Goal: Find specific fact: Find contact information

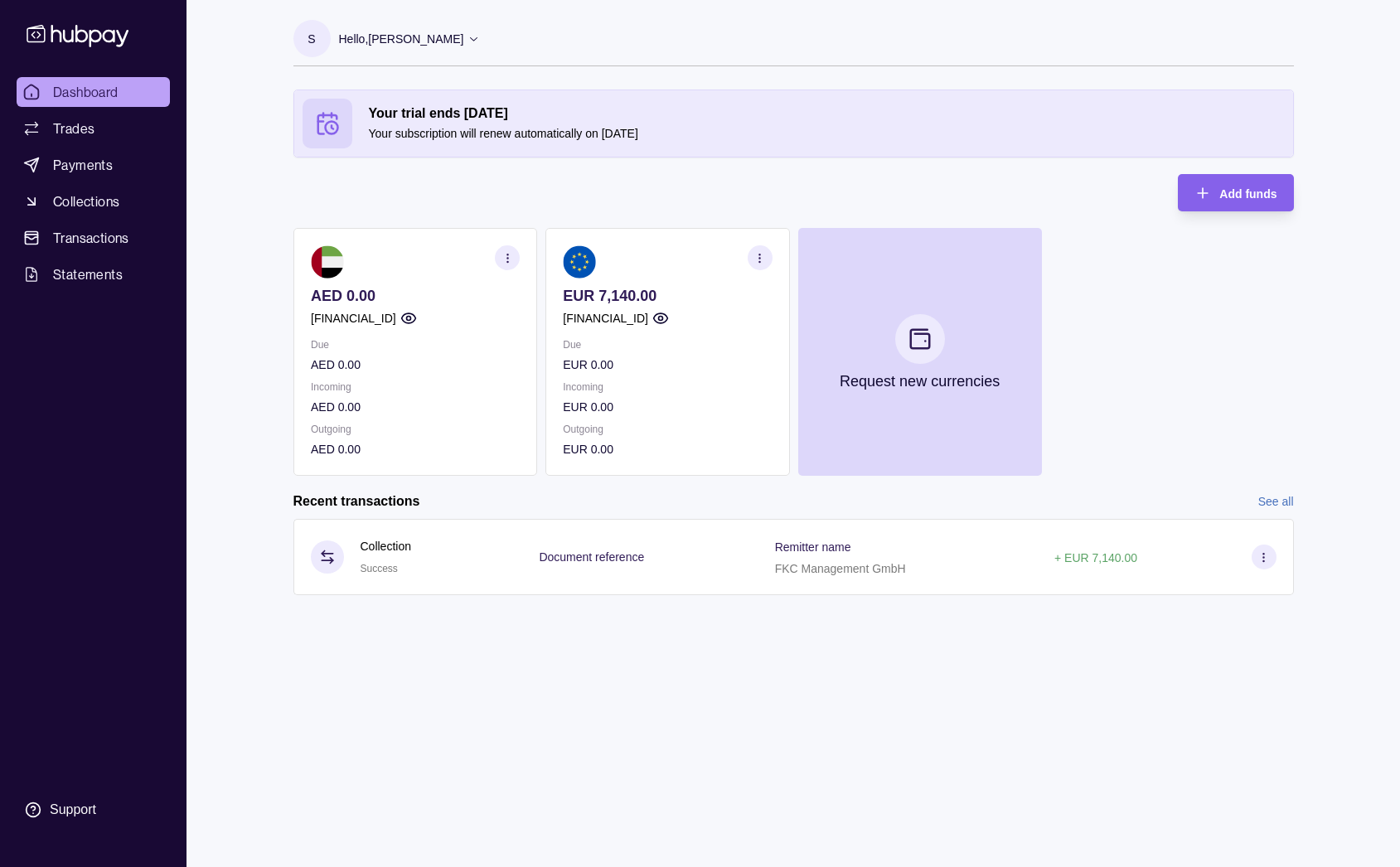
click at [770, 254] on section "button" at bounding box center [759, 257] width 25 height 25
click at [660, 469] on section "EUR 7,140.00 GB58TCCL04140459702542 Due EUR 0.00 Incoming EUR 0.00 Outgoing EUR…" at bounding box center [667, 352] width 244 height 248
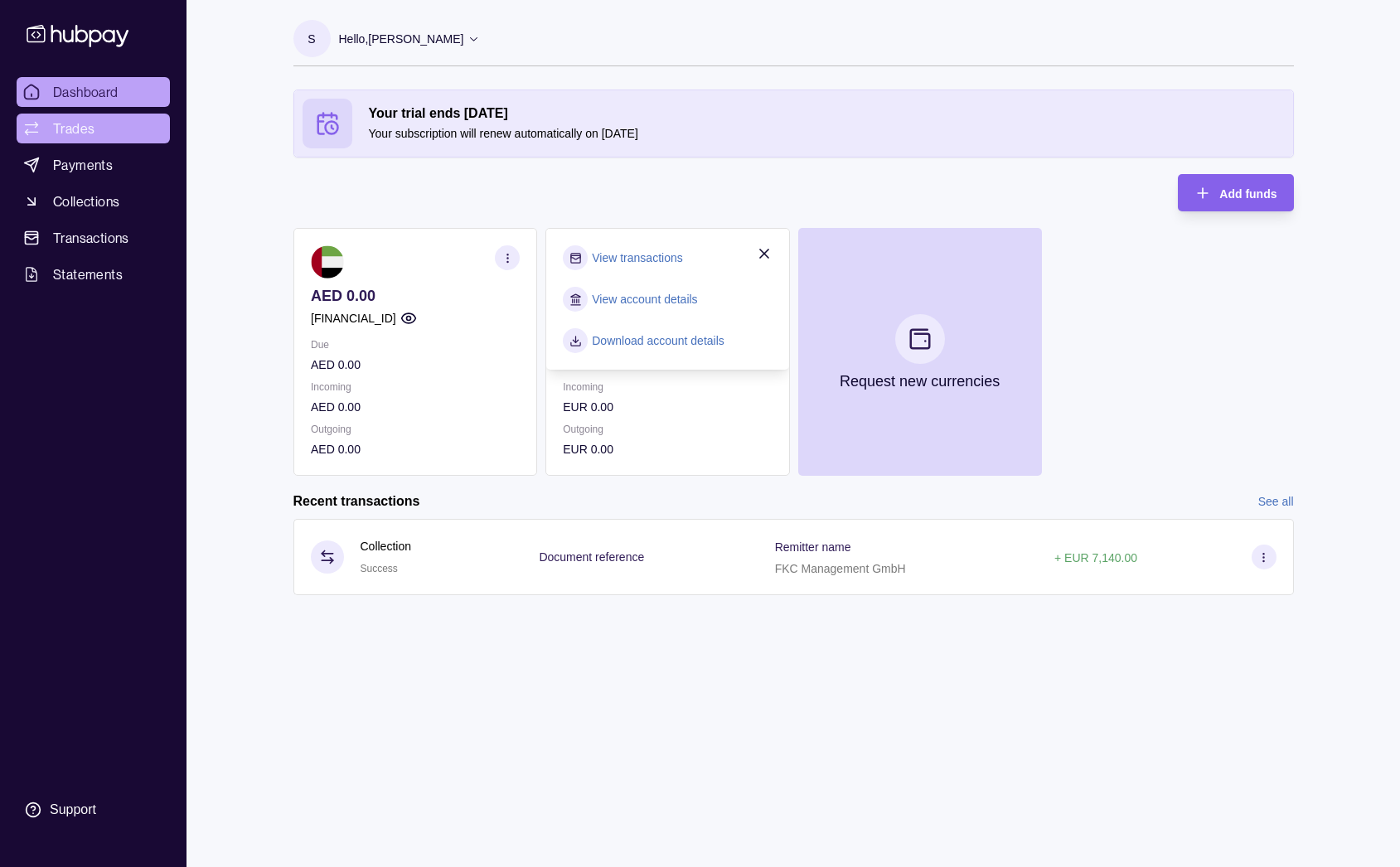
click at [83, 128] on span "Trades" at bounding box center [74, 128] width 41 height 20
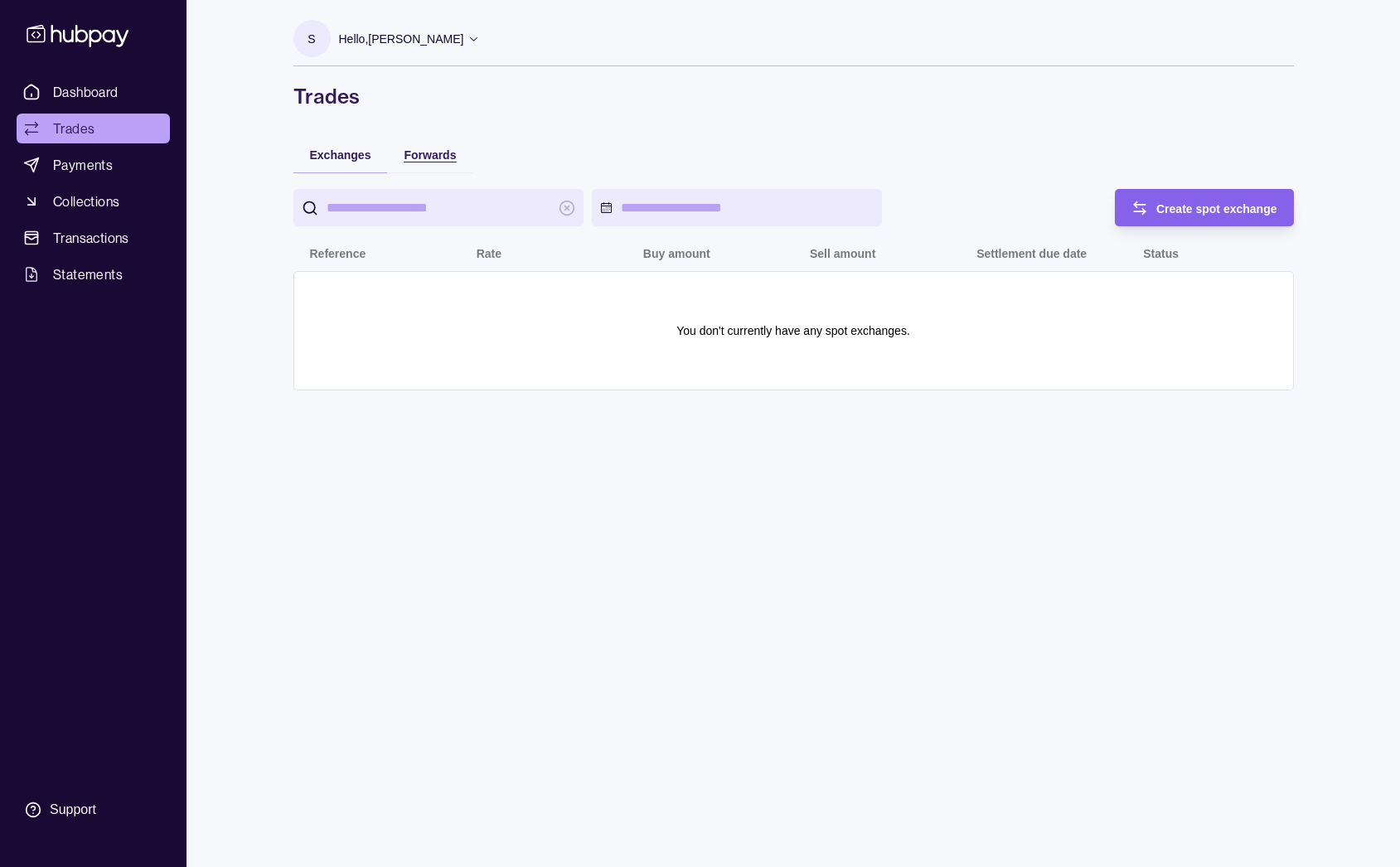
click at [414, 158] on span "Forwards" at bounding box center [430, 154] width 53 height 13
click at [344, 159] on span "Exchanges" at bounding box center [340, 154] width 61 height 13
click at [106, 176] on link "Payments" at bounding box center [93, 164] width 153 height 30
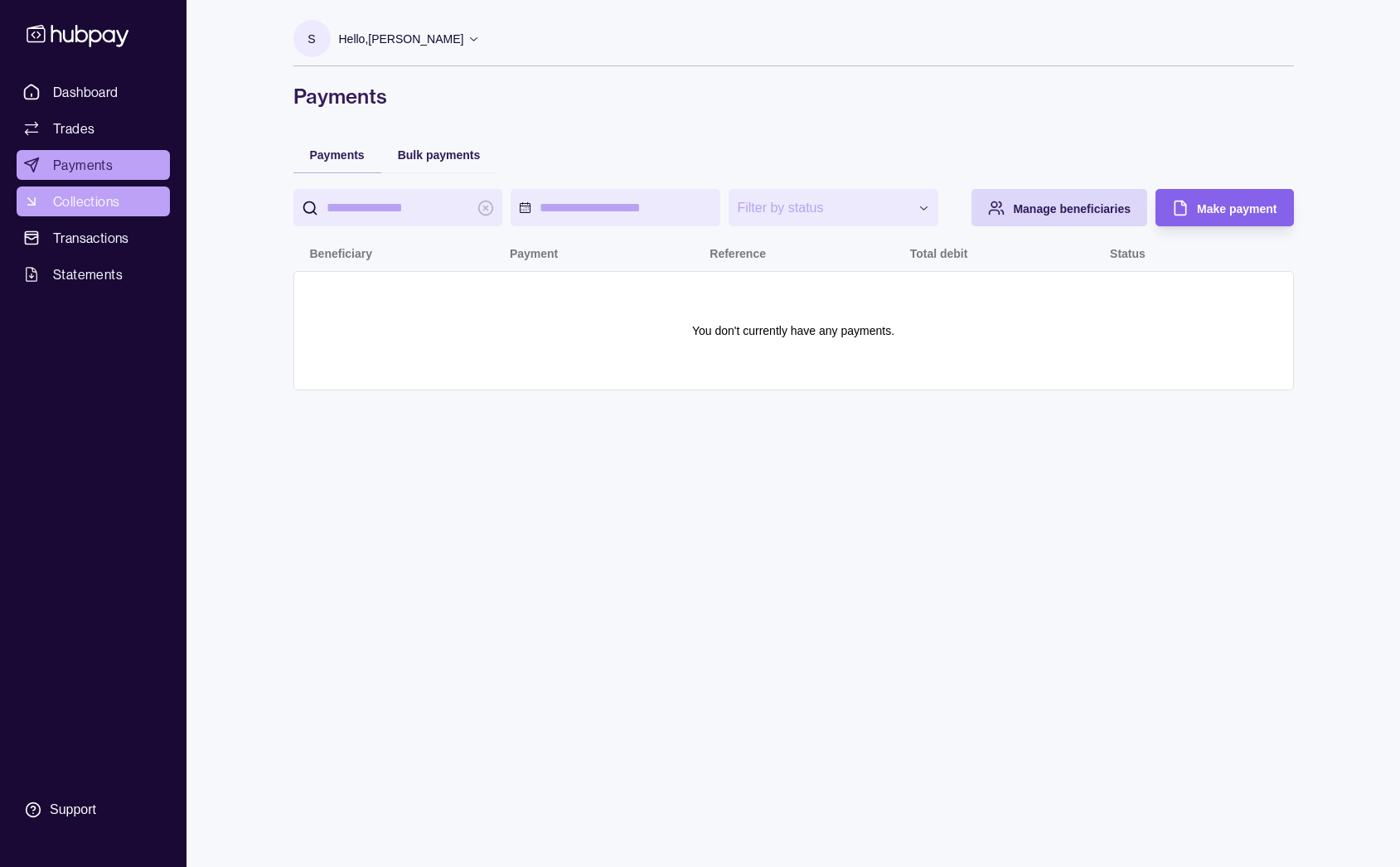
click at [98, 205] on span "Collections" at bounding box center [86, 201] width 66 height 20
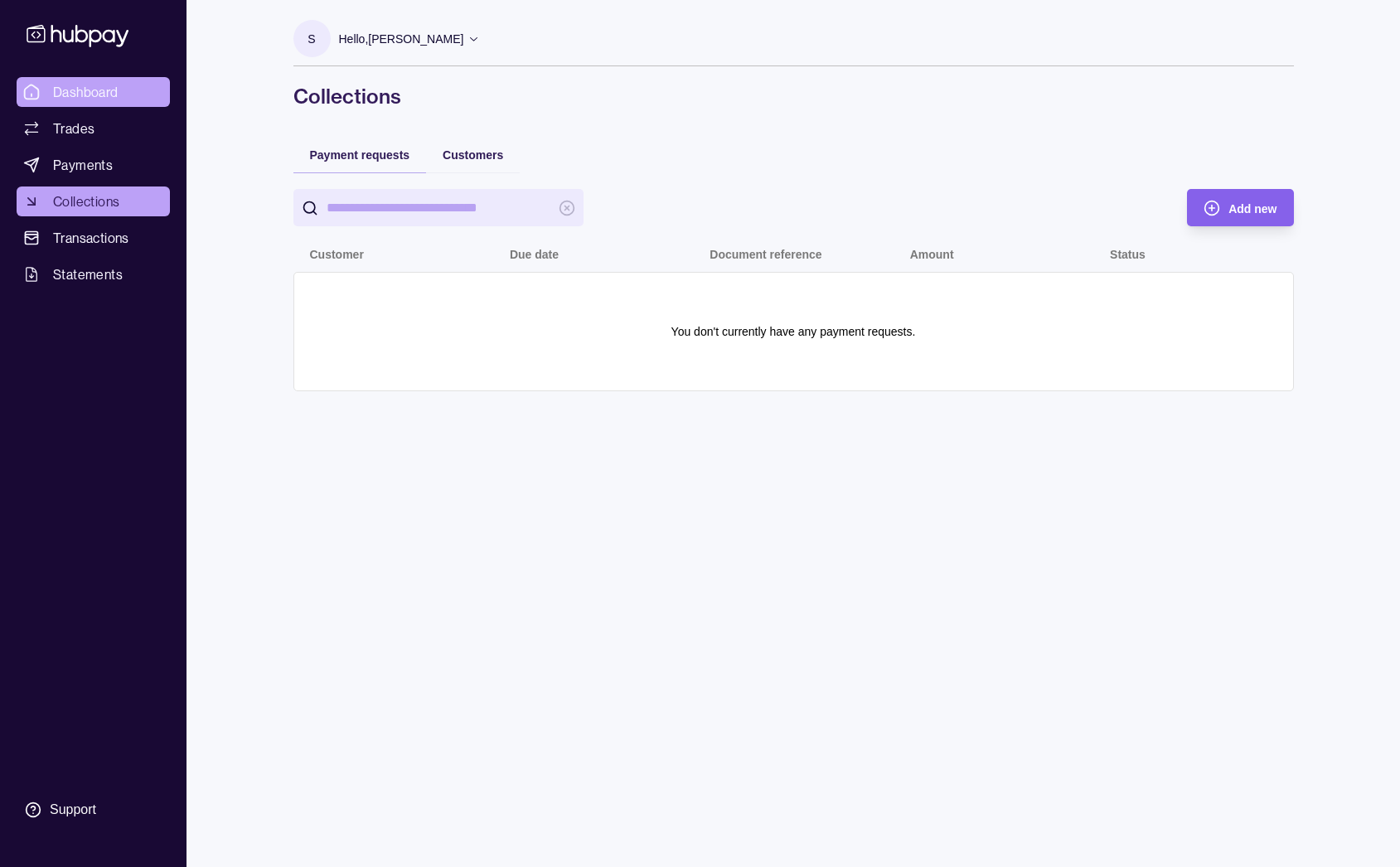
click at [97, 87] on span "Dashboard" at bounding box center [86, 91] width 65 height 20
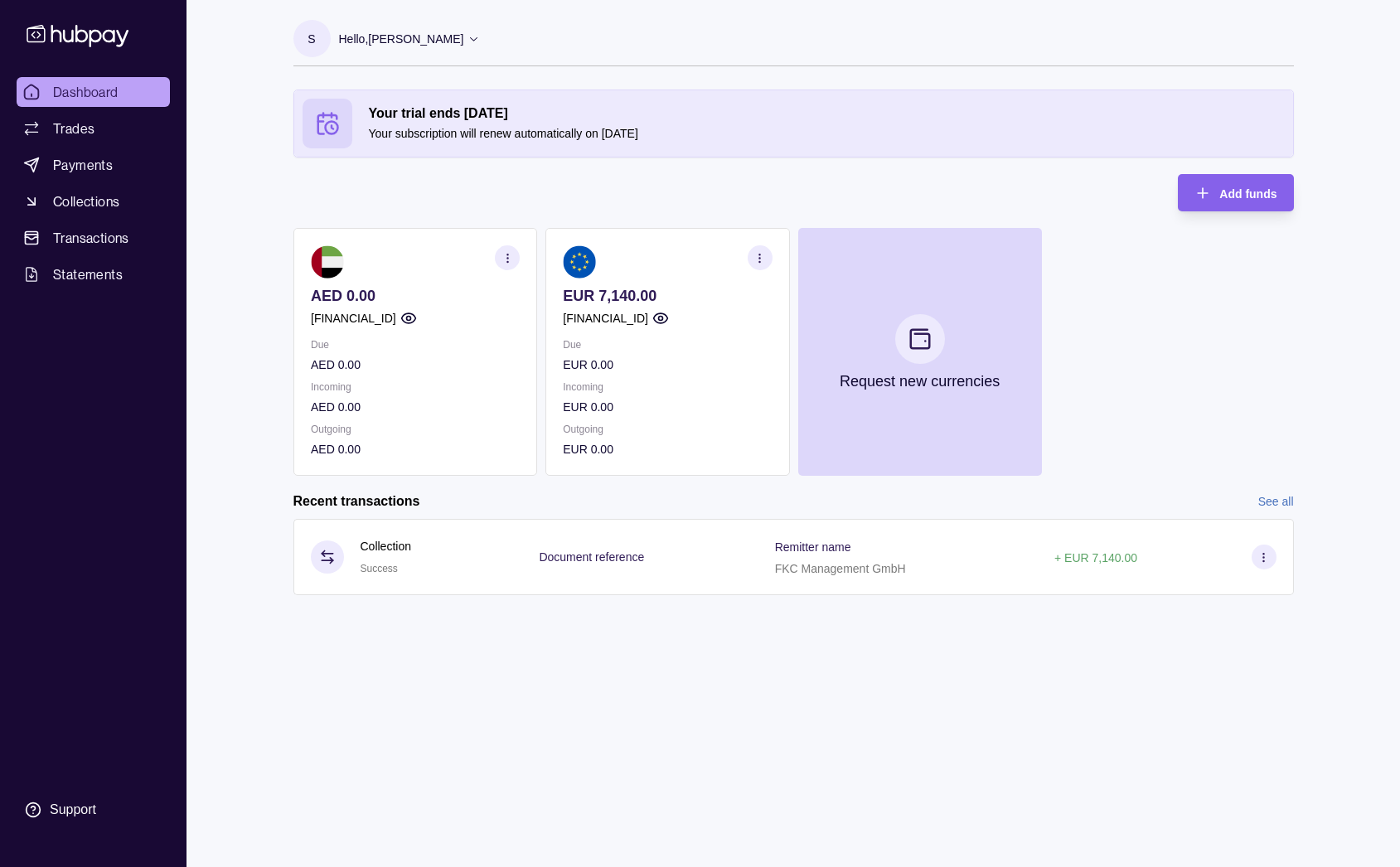
click at [757, 256] on icon "button" at bounding box center [759, 258] width 12 height 12
click at [617, 261] on link "View transactions" at bounding box center [637, 257] width 90 height 18
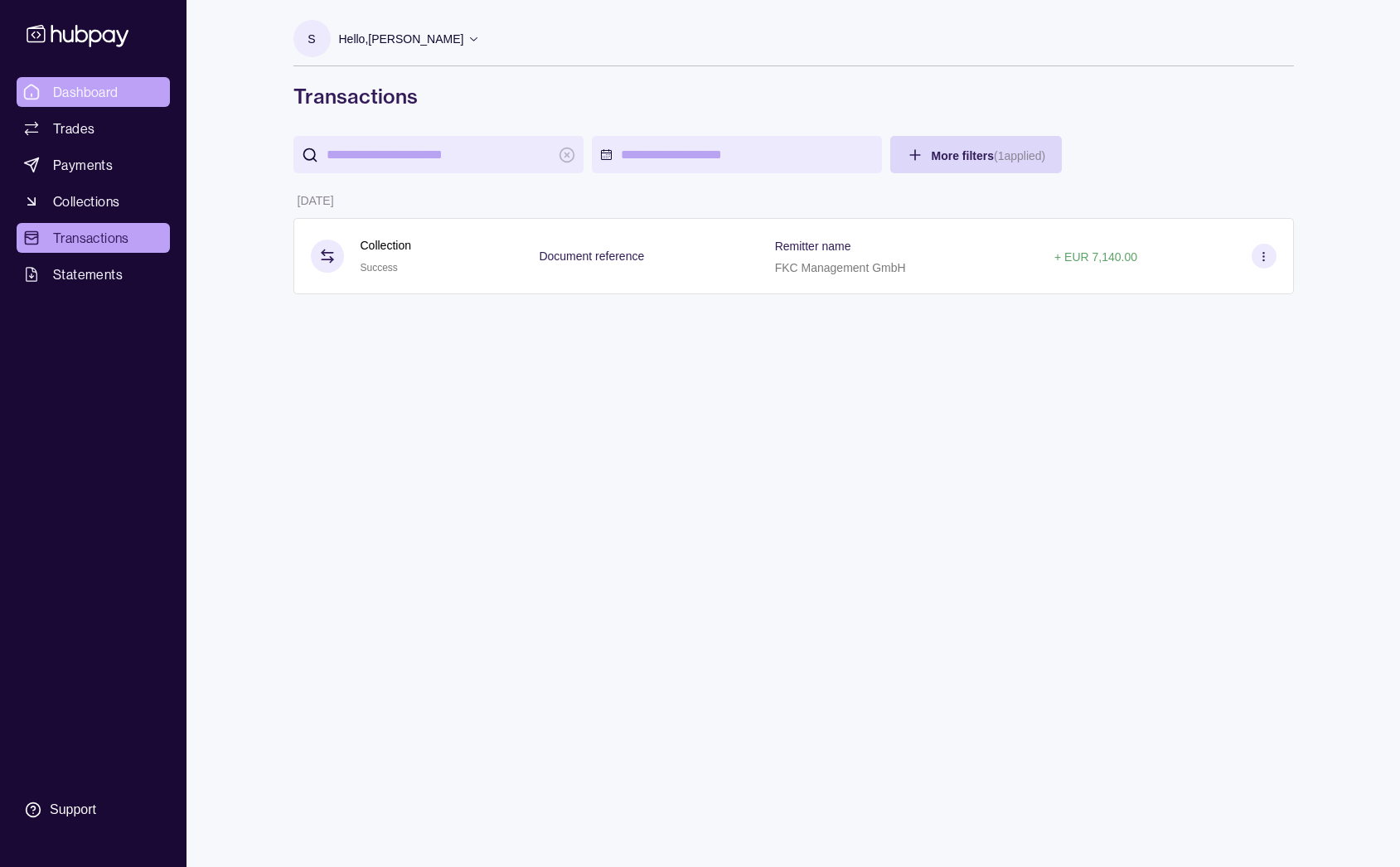
click at [99, 96] on span "Dashboard" at bounding box center [86, 91] width 65 height 20
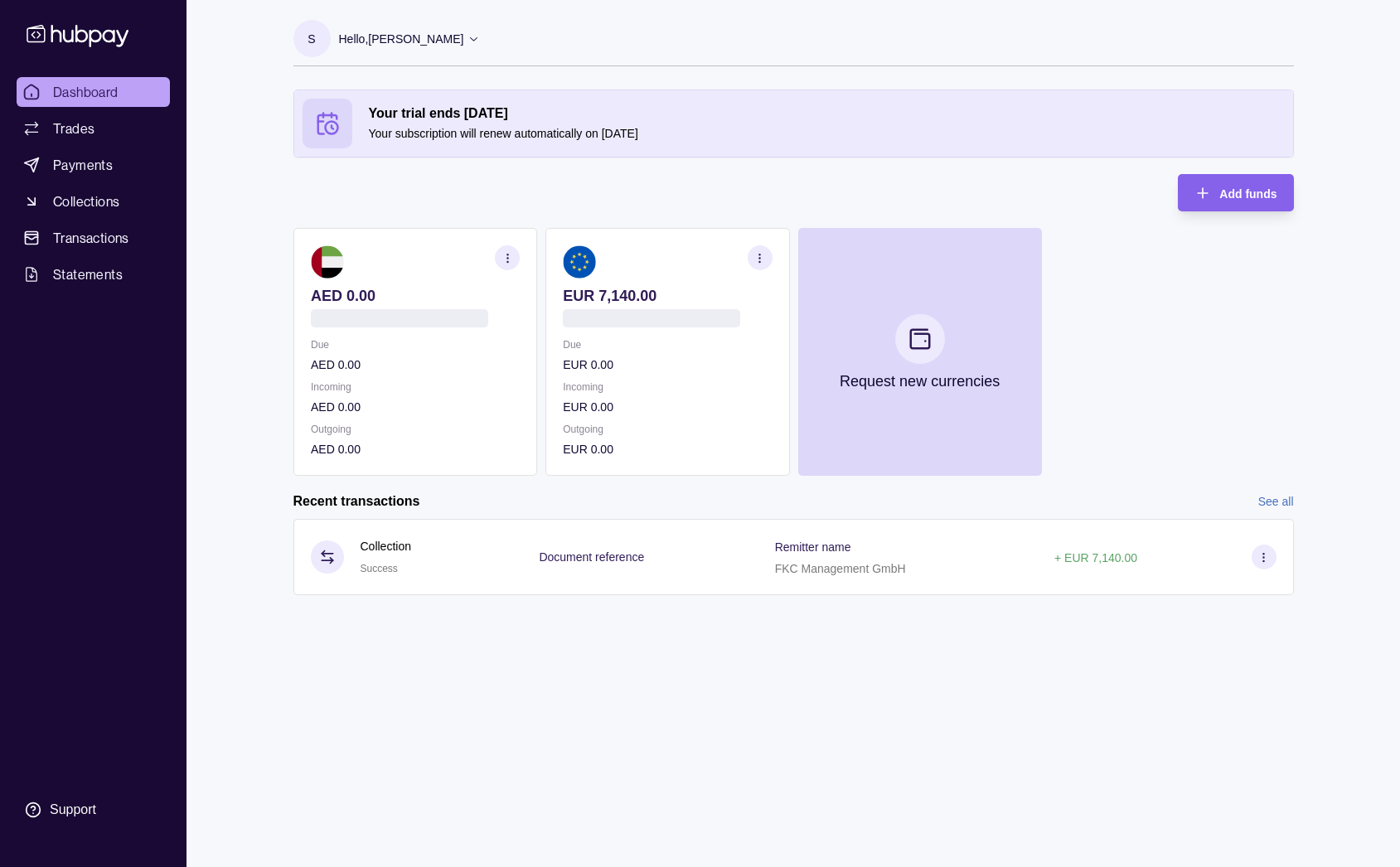
click at [756, 258] on icon "button" at bounding box center [759, 258] width 12 height 12
click at [638, 301] on link "View account details" at bounding box center [645, 299] width 105 height 18
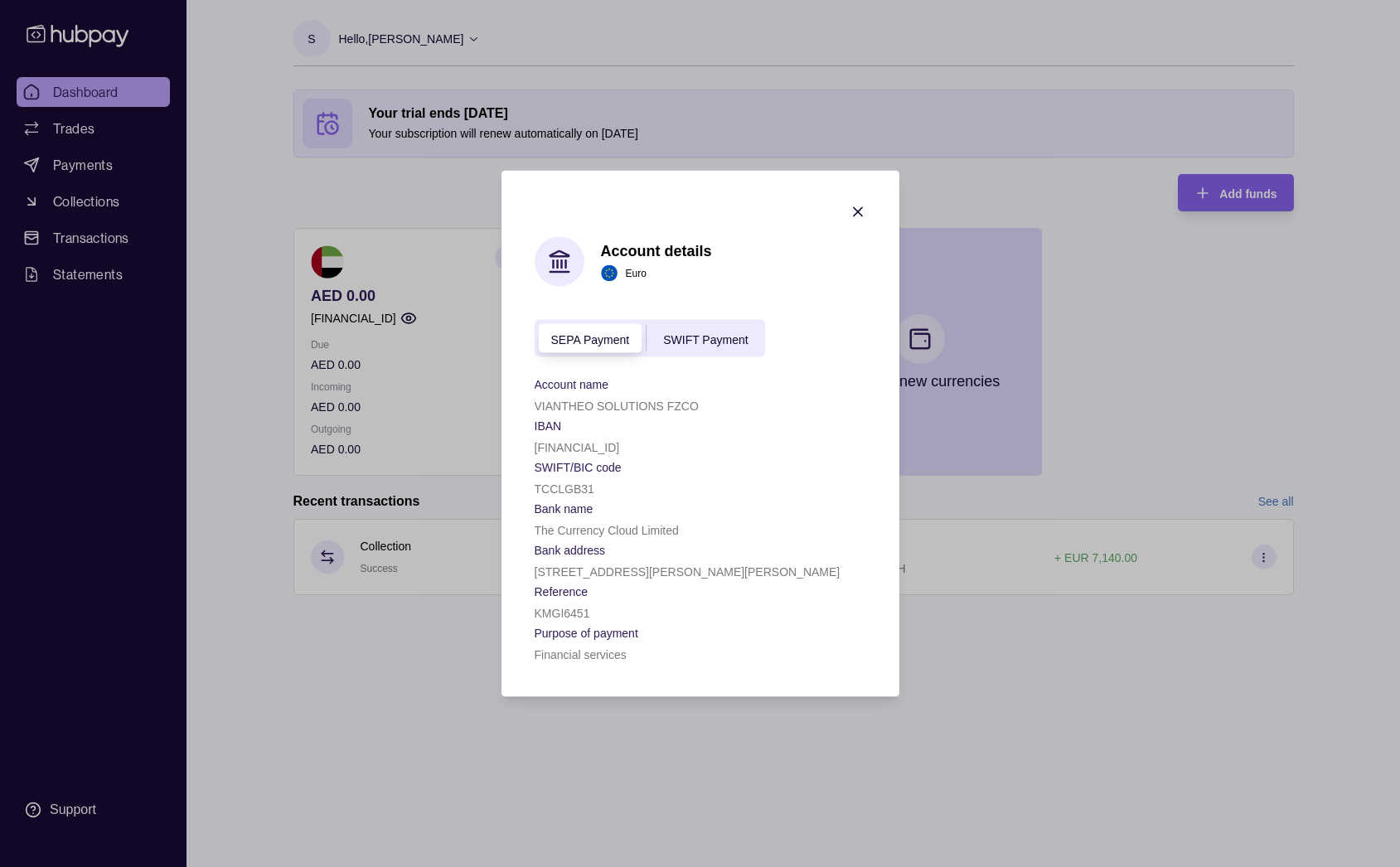
drag, startPoint x: 552, startPoint y: 393, endPoint x: 858, endPoint y: 576, distance: 356.5
click at [858, 576] on section "Account details Euro SEPA Payment SWIFT Payment Account name [SWIFT_CODE] SOLUT…" at bounding box center [701, 433] width 398 height 526
copy div "Account name VIANTHEO SOLUTIONS FZCO IBAN [FINANCIAL_ID] SWIFT/BIC code [SWIFT_…"
click at [858, 214] on icon "button" at bounding box center [858, 212] width 16 height 16
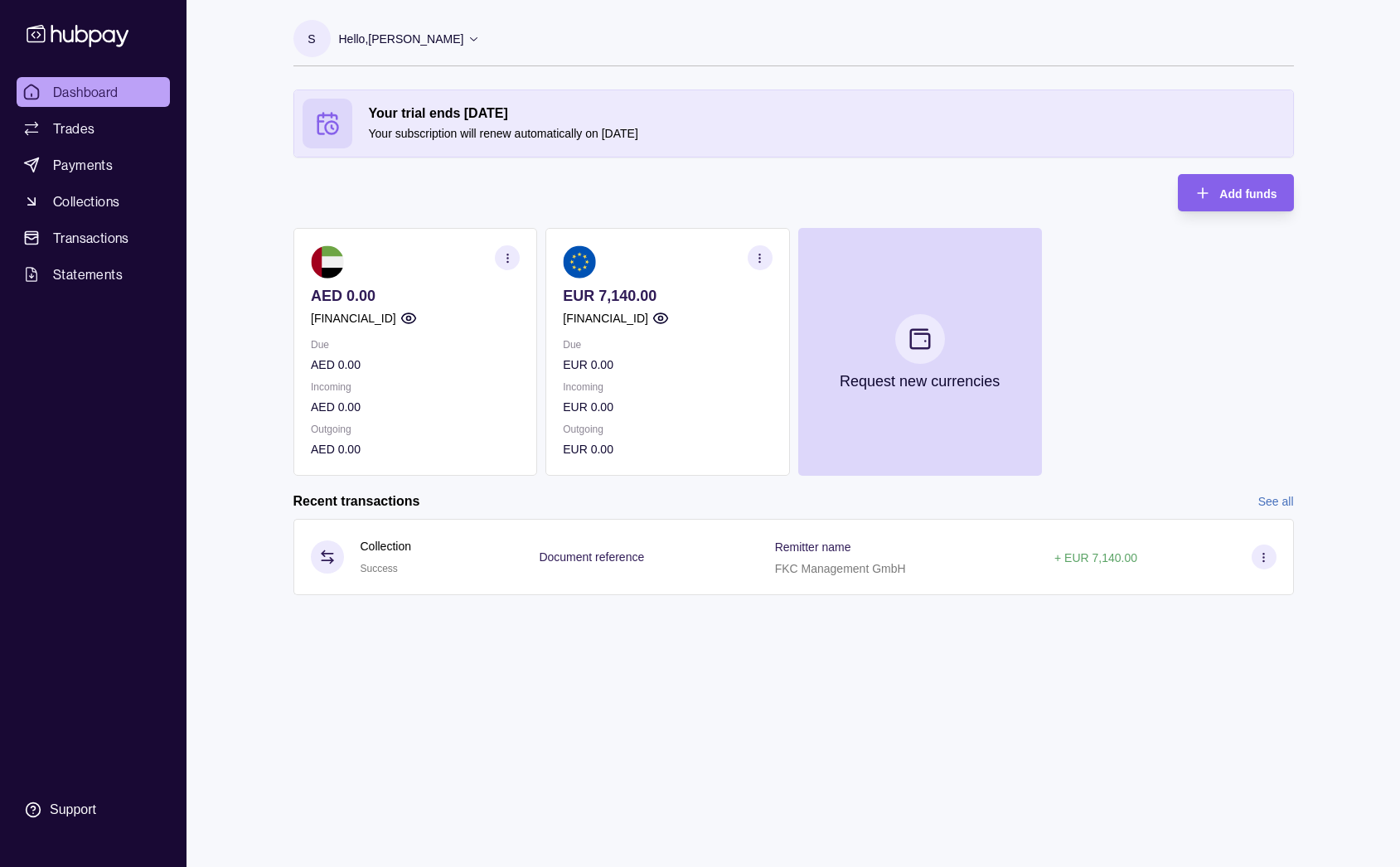
click at [754, 263] on icon "button" at bounding box center [759, 258] width 12 height 12
click at [653, 452] on p "EUR 0.00" at bounding box center [667, 449] width 209 height 18
click at [641, 386] on p "Incoming" at bounding box center [667, 387] width 209 height 18
click at [606, 412] on p "EUR 0.00" at bounding box center [667, 406] width 209 height 18
click at [759, 245] on icon "button" at bounding box center [763, 253] width 16 height 16
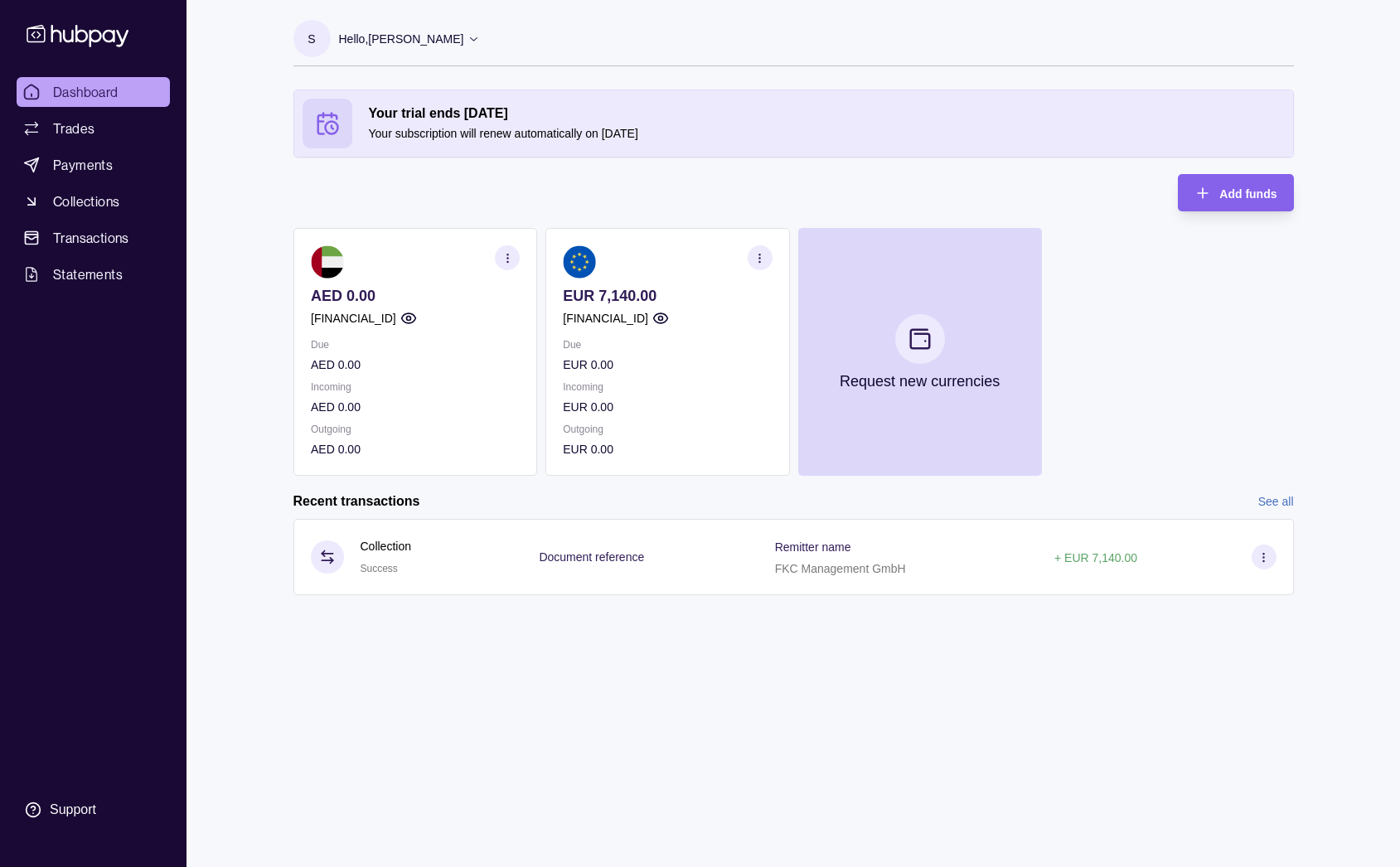
click at [619, 281] on section "EUR 7,140.00 [FINANCIAL_ID] Due EUR 0.00 Incoming EUR 0.00 Outgoing EUR 0.00" at bounding box center [667, 352] width 244 height 248
